Goal: Navigation & Orientation: Find specific page/section

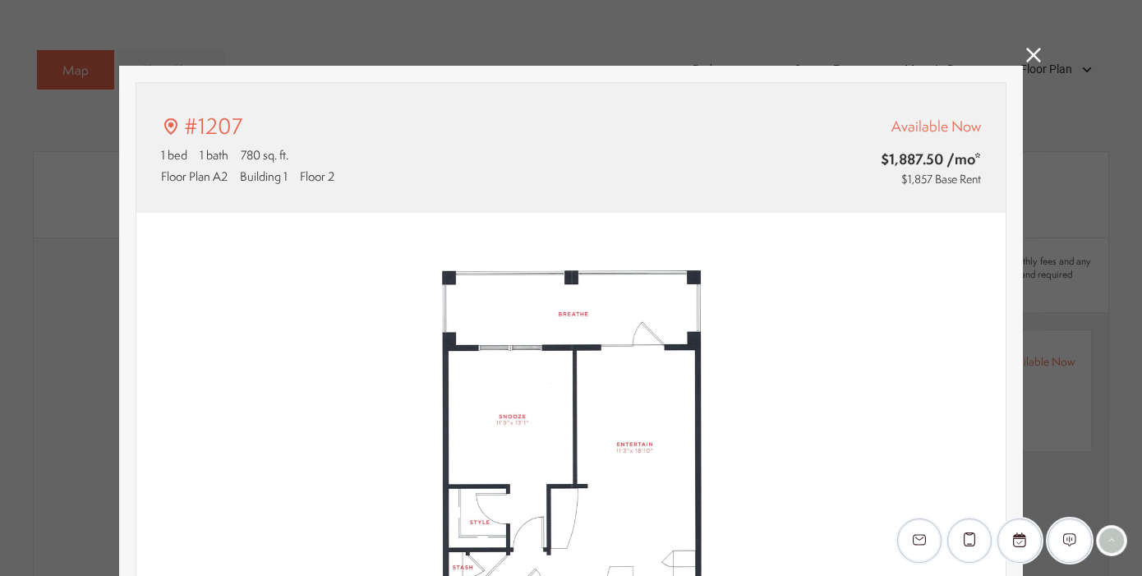
scroll to position [13, 0]
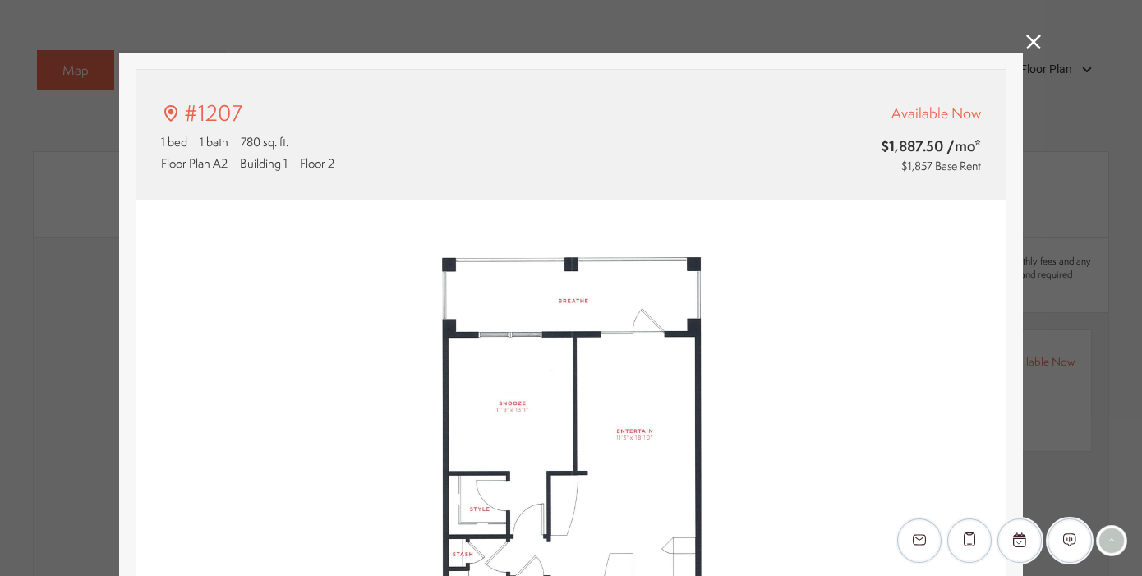
click at [1035, 44] on icon at bounding box center [1033, 42] width 15 height 15
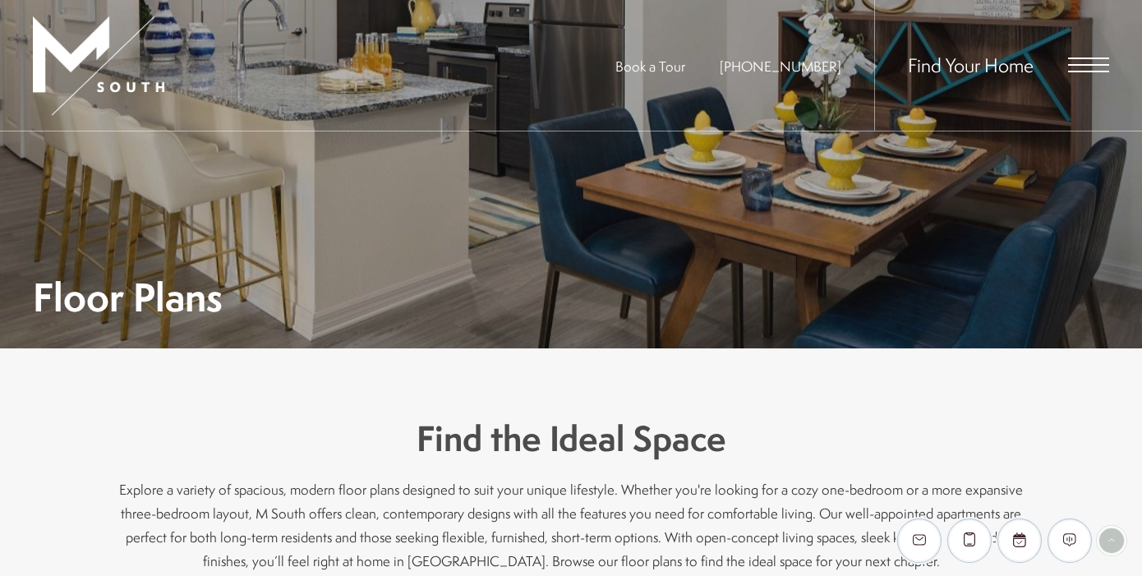
scroll to position [0, 0]
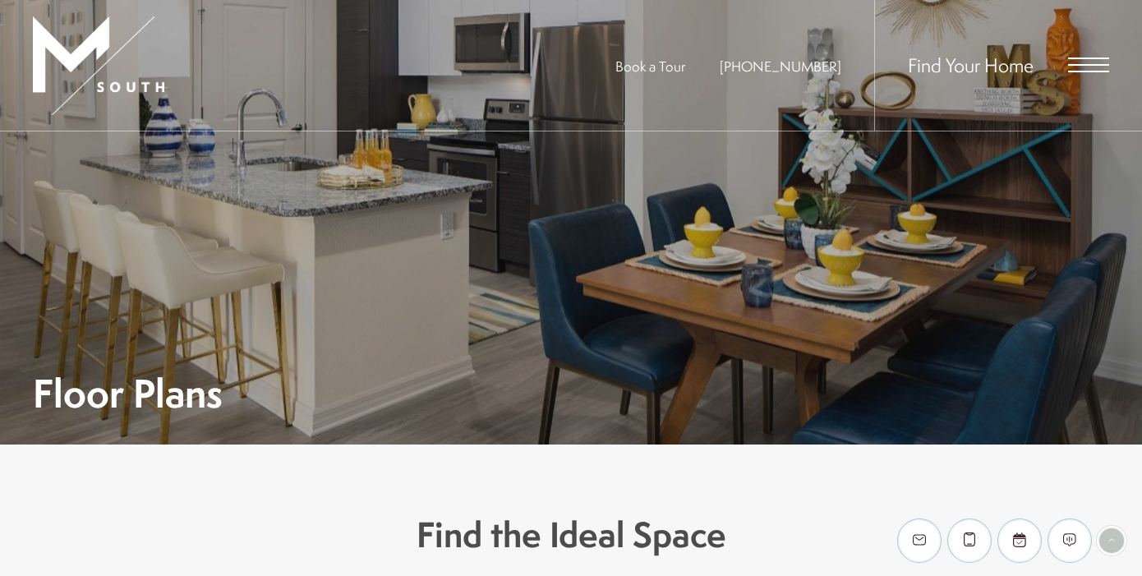
click at [1081, 67] on span "Open Menu" at bounding box center [1088, 65] width 41 height 15
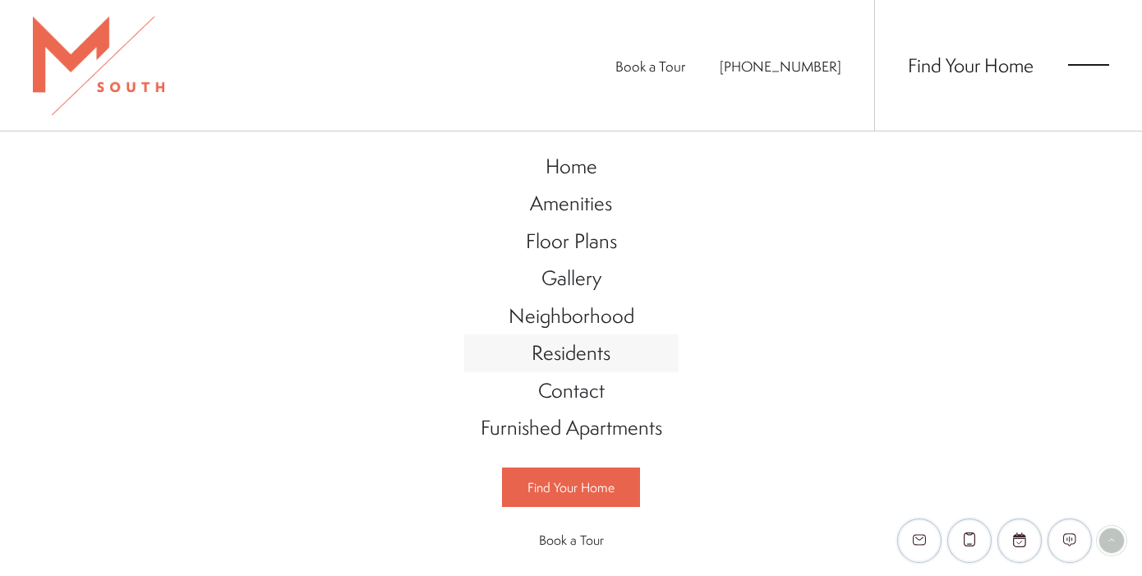
scroll to position [34, 0]
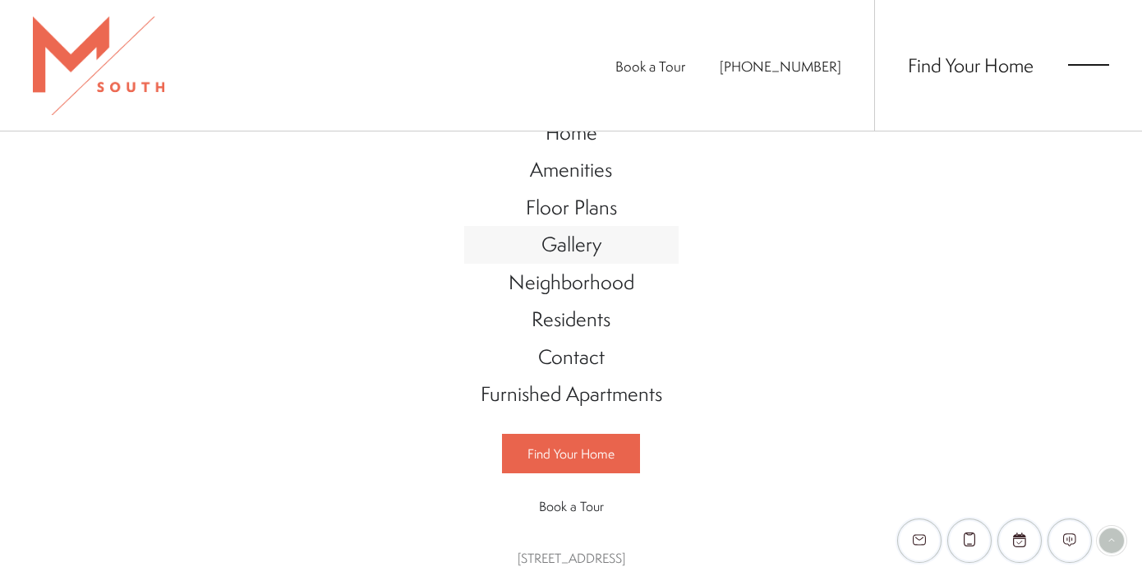
click at [587, 251] on span "Gallery" at bounding box center [572, 244] width 60 height 28
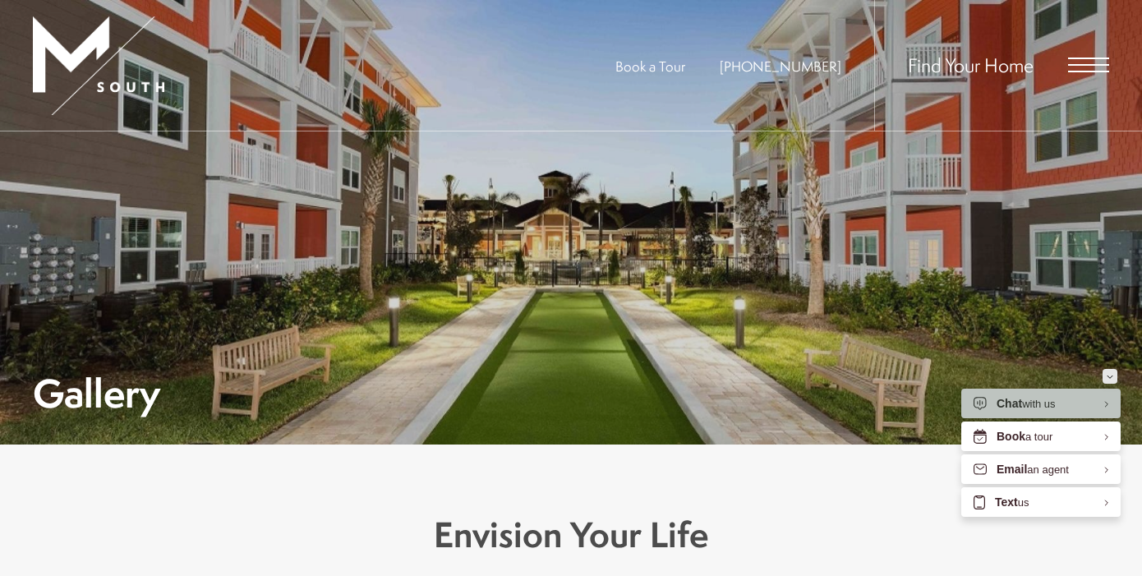
click at [1111, 377] on icon "Minimize" at bounding box center [1110, 377] width 5 height 2
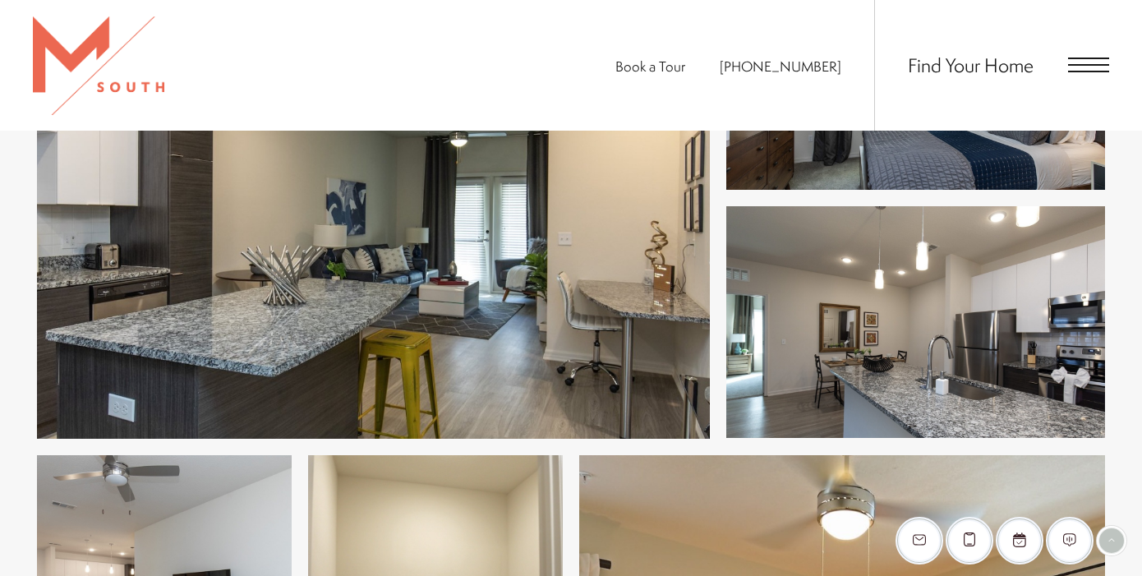
scroll to position [227, 0]
